Goal: Task Accomplishment & Management: Use online tool/utility

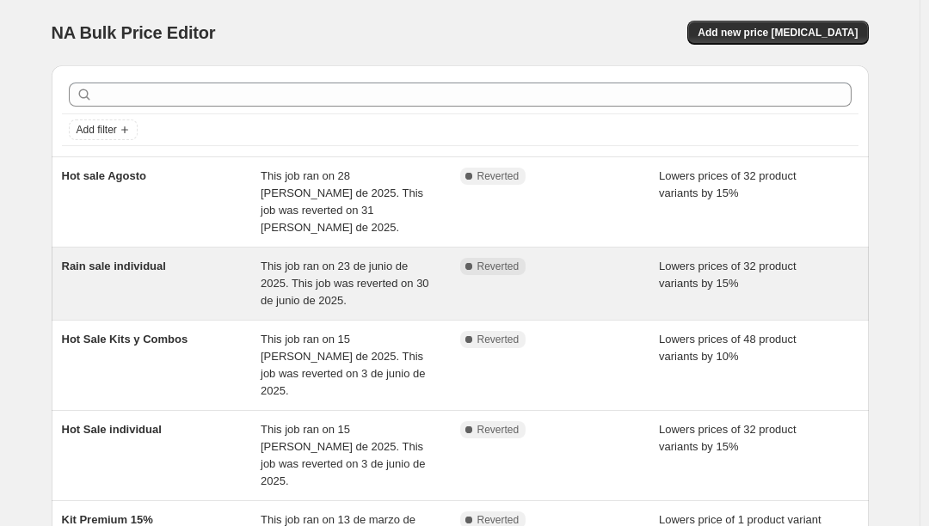
click at [92, 260] on span "Rain sale individual" at bounding box center [114, 266] width 104 height 13
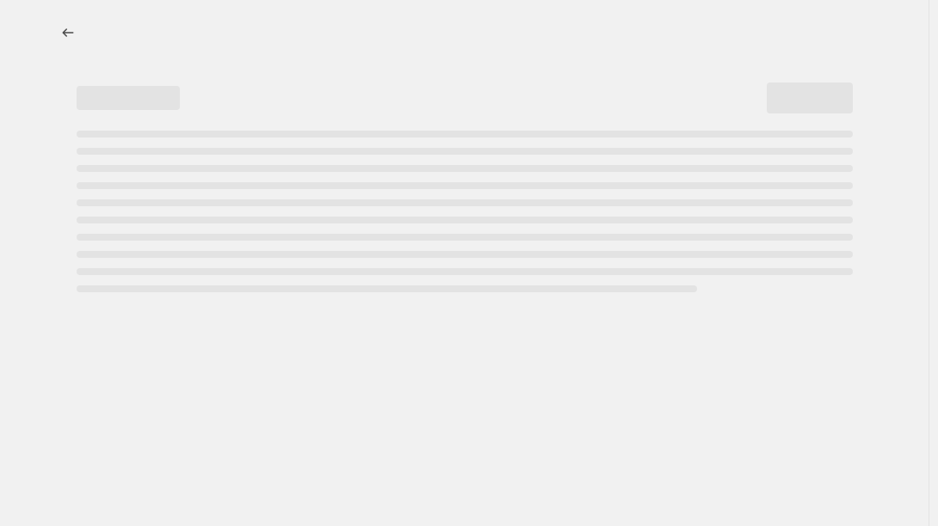
select select "percentage"
select select "no_change"
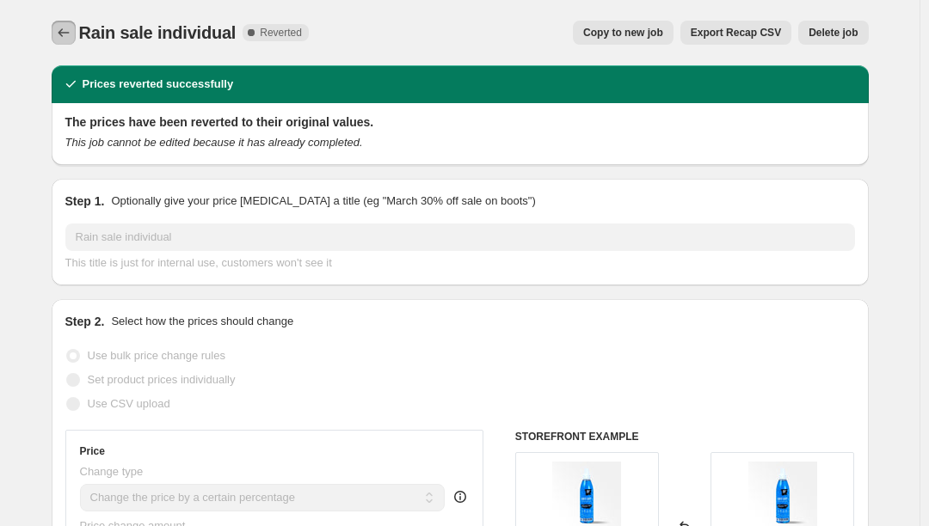
click at [65, 22] on button "Price change jobs" at bounding box center [64, 33] width 24 height 24
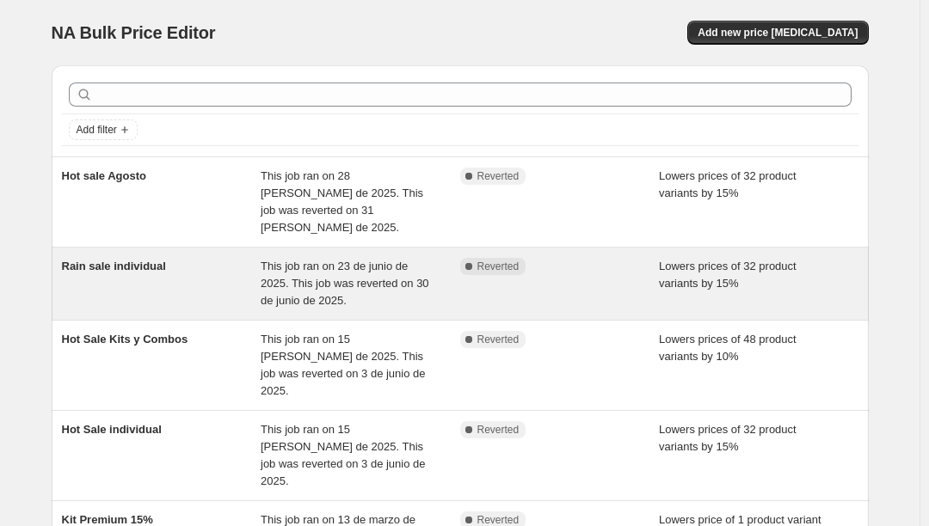
click at [118, 260] on span "Rain sale individual" at bounding box center [114, 266] width 104 height 13
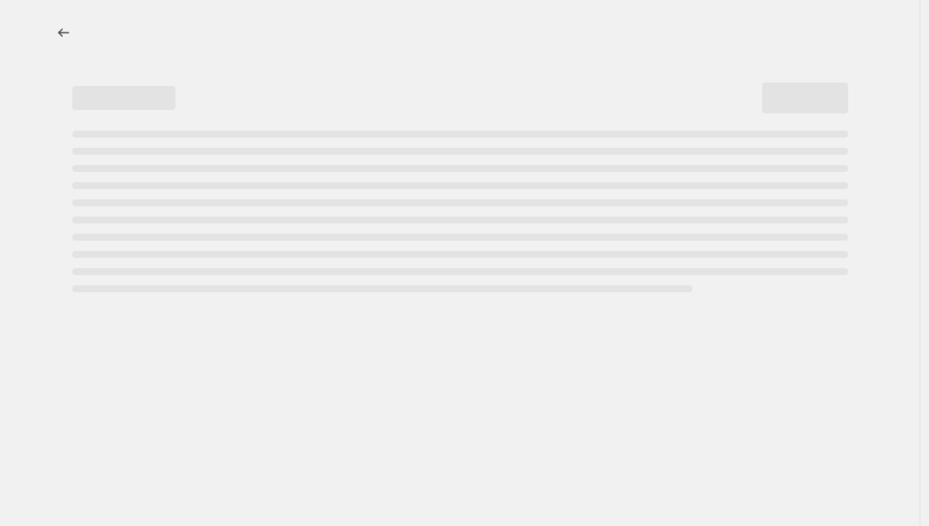
select select "percentage"
select select "no_change"
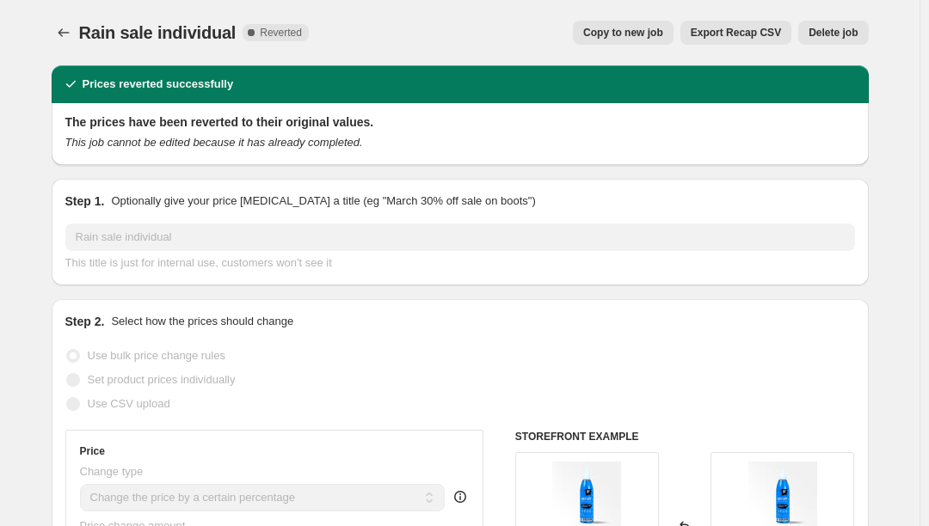
click at [638, 29] on span "Copy to new job" at bounding box center [623, 33] width 80 height 14
select select "percentage"
select select "no_change"
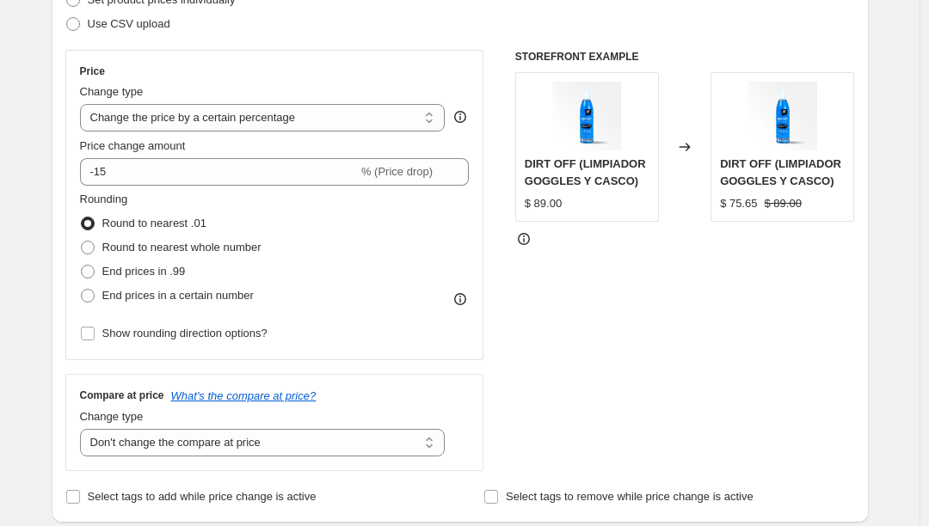
scroll to position [344, 0]
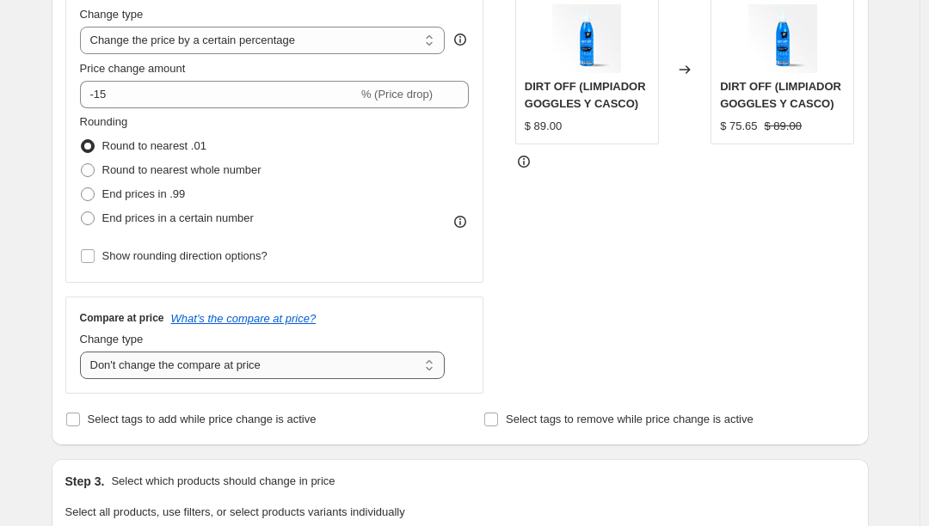
click at [140, 368] on select "Change the compare at price to the current price (sale) Change the compare at p…" at bounding box center [263, 366] width 366 height 28
click at [52, 353] on div "Step 1. Optionally give your price [MEDICAL_DATA] a title (eg "March 30% off sa…" at bounding box center [453, 516] width 831 height 1616
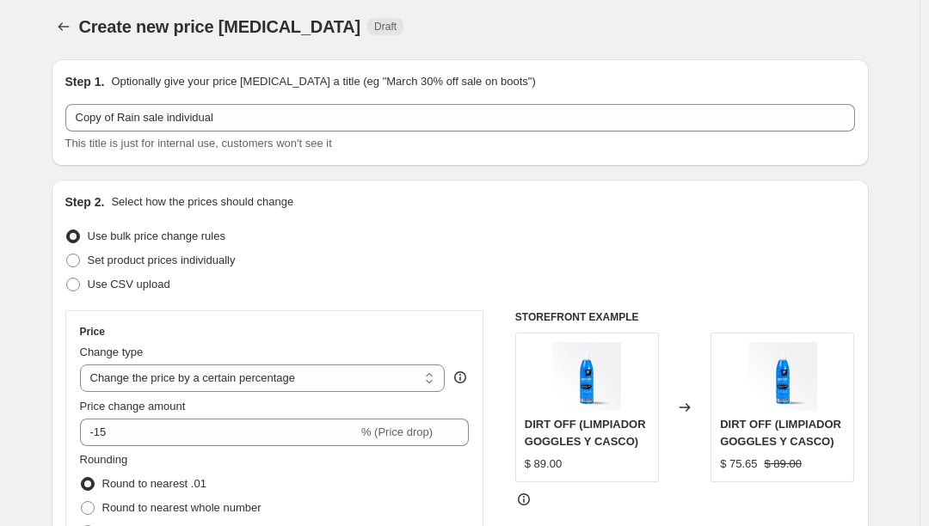
scroll to position [0, 0]
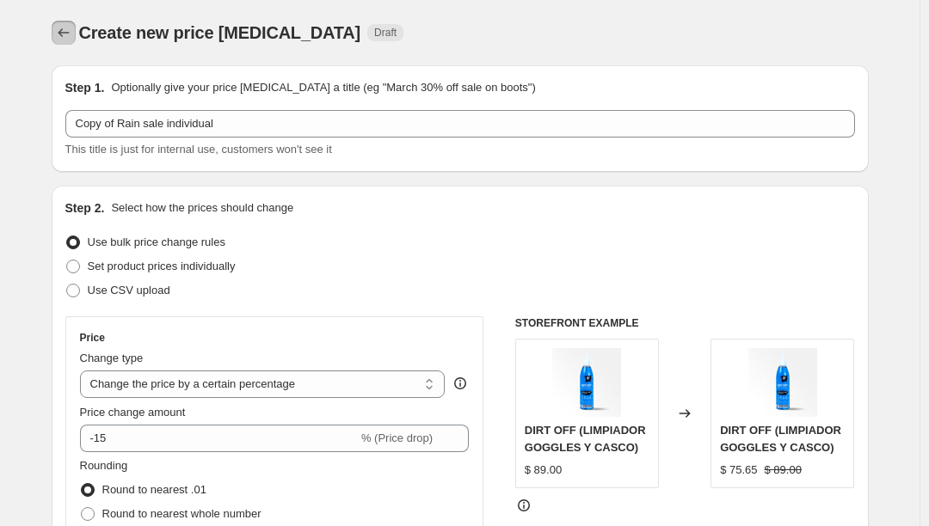
click at [65, 35] on icon "Price change jobs" at bounding box center [63, 32] width 11 height 9
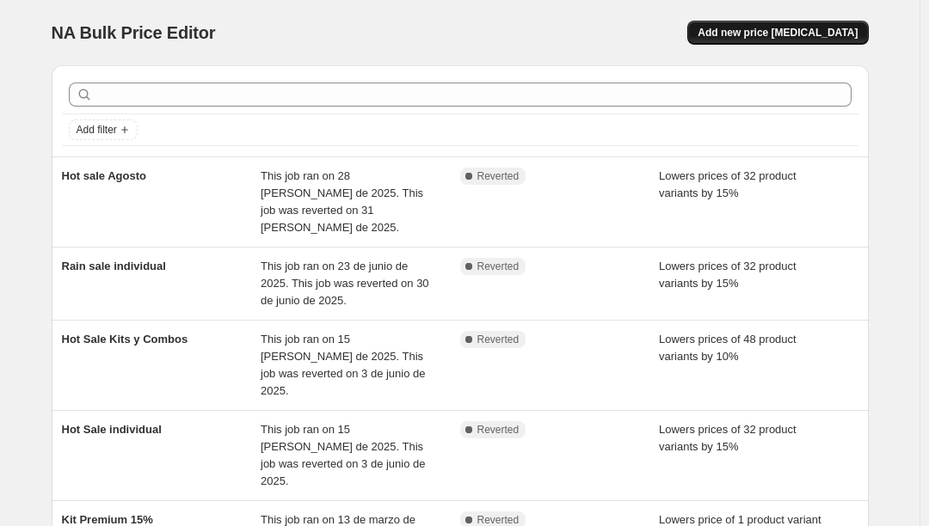
click at [780, 40] on button "Add new price [MEDICAL_DATA]" at bounding box center [777, 33] width 181 height 24
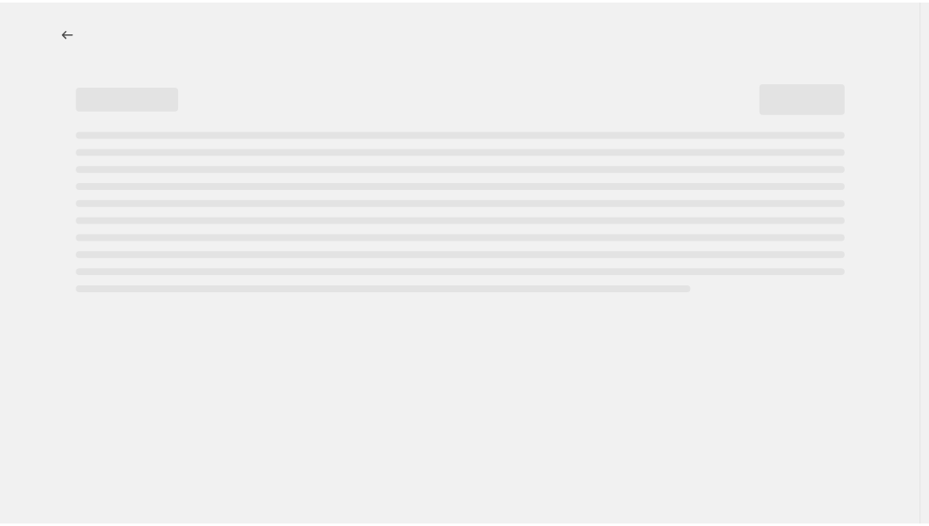
select select "percentage"
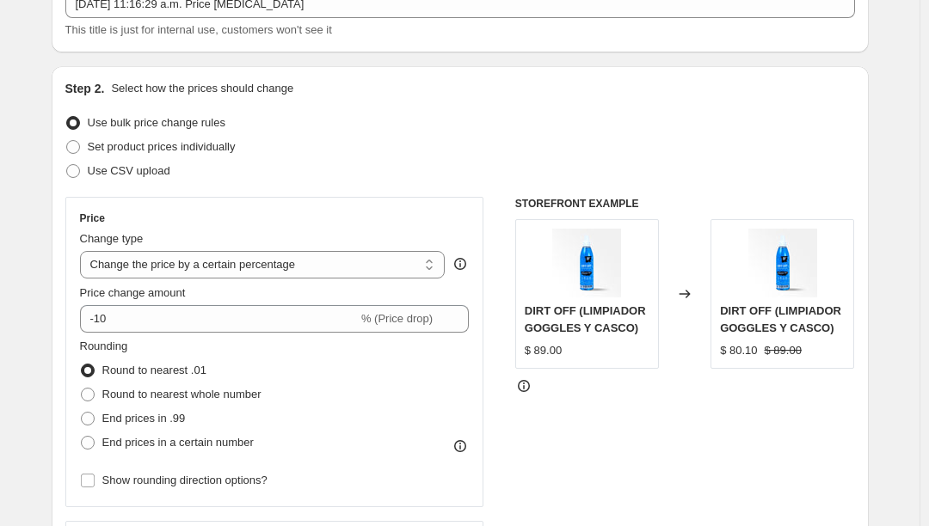
scroll to position [344, 0]
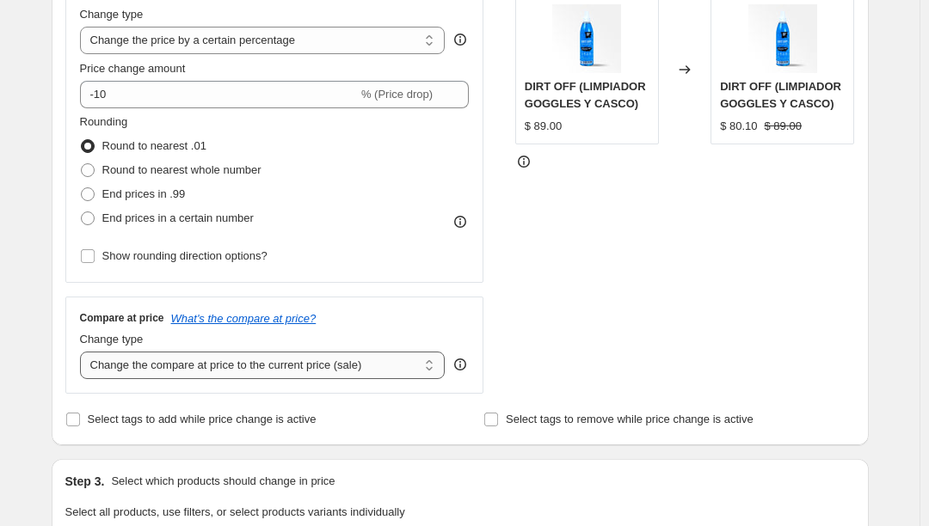
click at [129, 358] on select "Change the compare at price to the current price (sale) Change the compare at p…" at bounding box center [263, 366] width 366 height 28
click at [41, 369] on div "Step 1. Optionally give your price [MEDICAL_DATA] a title (eg "March 30% off sa…" at bounding box center [453, 492] width 831 height 1568
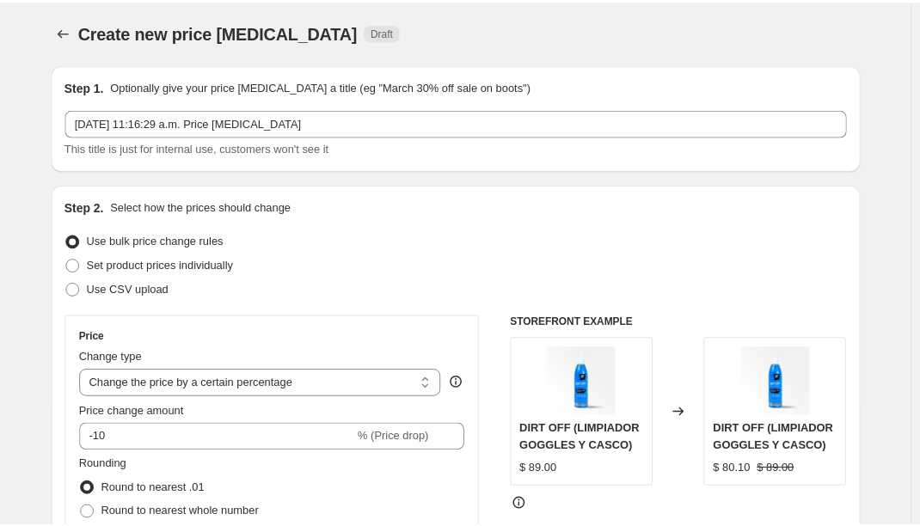
scroll to position [0, 0]
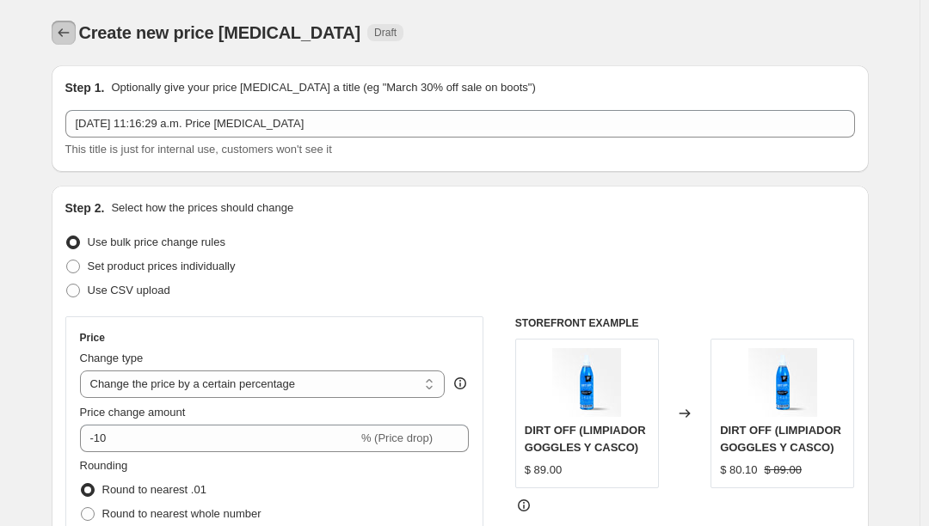
click at [62, 32] on icon "Price change jobs" at bounding box center [63, 32] width 17 height 17
